Goal: Information Seeking & Learning: Learn about a topic

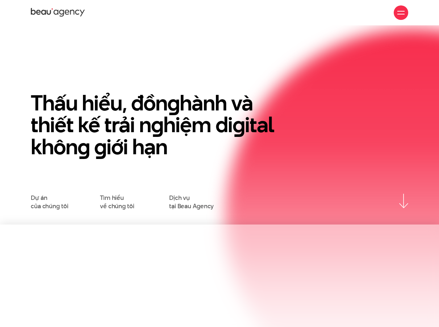
click at [187, 202] on link "Dịch vụ tại Beau Agency" at bounding box center [191, 202] width 45 height 16
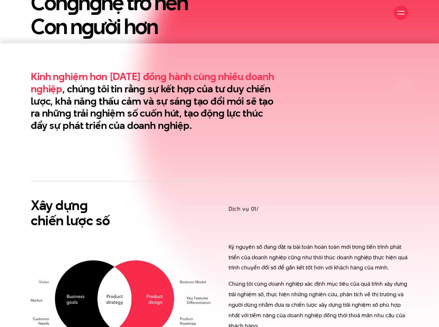
scroll to position [326, 0]
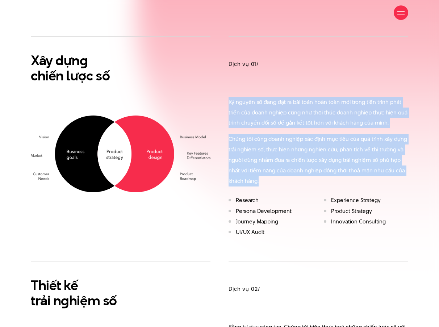
drag, startPoint x: 228, startPoint y: 101, endPoint x: 282, endPoint y: 178, distance: 93.4
click at [282, 178] on div "Dịch vụ 01/ Kỷ nguyên số đang đặt ra bài toán hoàn toàn mới trong tiến trình ph…" at bounding box center [319, 137] width 198 height 203
click at [282, 178] on p "Chúng tôi cùng doanh nghiệp xác định mục tiêu của quá trình xây dựng trải nghiệ…" at bounding box center [319, 160] width 180 height 52
drag, startPoint x: 282, startPoint y: 178, endPoint x: 237, endPoint y: 99, distance: 90.9
click at [237, 99] on div "Kỷ nguyên số đang đặt ra bài toán hoàn toàn mới trong tiến trình phát triển của…" at bounding box center [319, 142] width 180 height 90
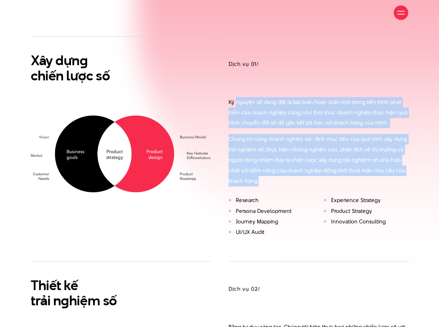
click at [237, 99] on p "Kỷ nguyên số đang đặt ra bài toán hoàn toàn mới trong tiến trình phát triển của…" at bounding box center [319, 112] width 180 height 31
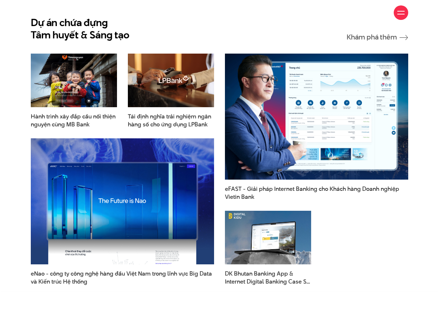
scroll to position [1456, 0]
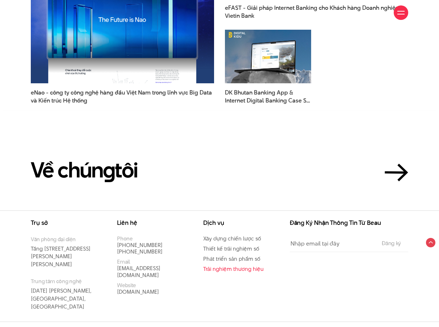
click at [228, 271] on link "Trải nghiệm thương hiệu" at bounding box center [233, 269] width 61 height 8
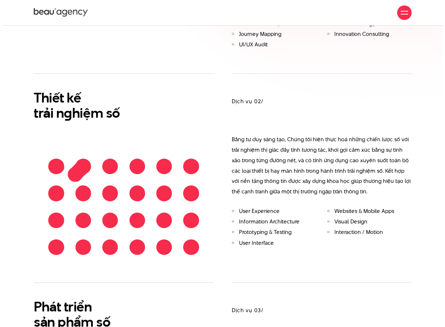
scroll to position [296, 0]
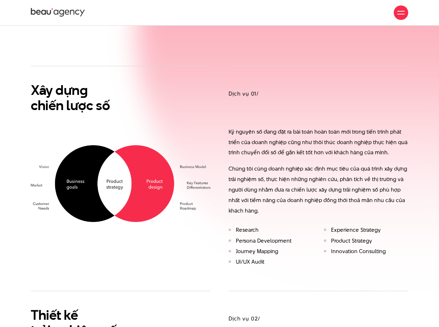
click at [403, 12] on div at bounding box center [401, 12] width 7 height 7
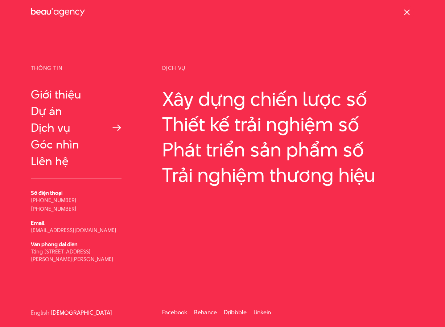
click at [45, 130] on link "Dịch vụ" at bounding box center [76, 127] width 91 height 13
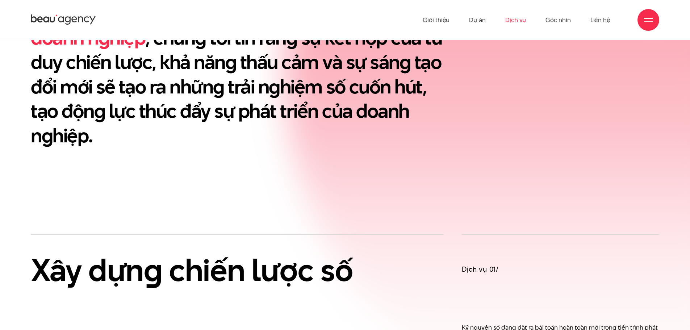
scroll to position [394, 0]
